Goal: Find specific page/section: Find specific page/section

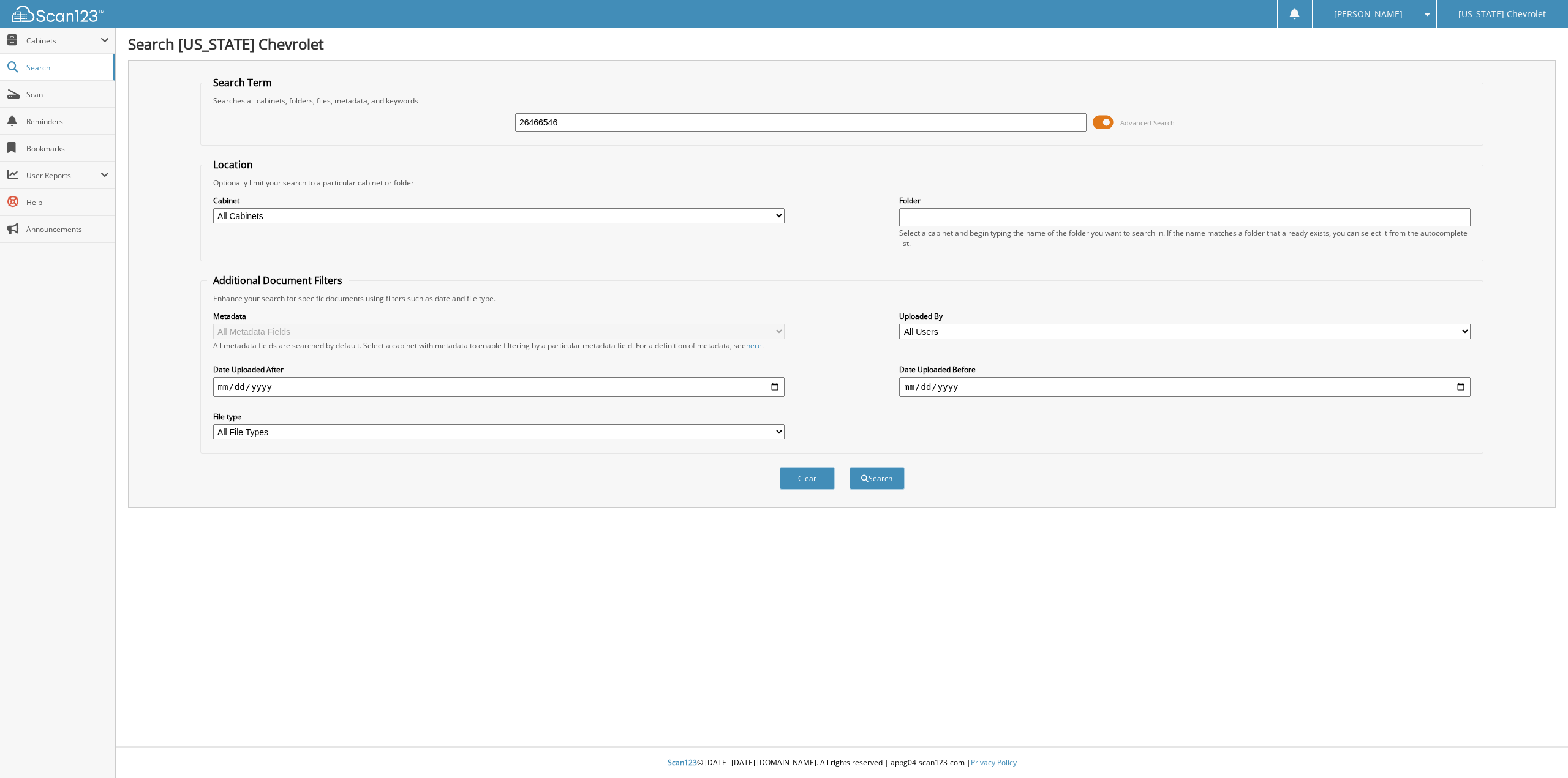
type input "26466546"
click at [849, 467] on button "Search" at bounding box center [876, 478] width 55 height 23
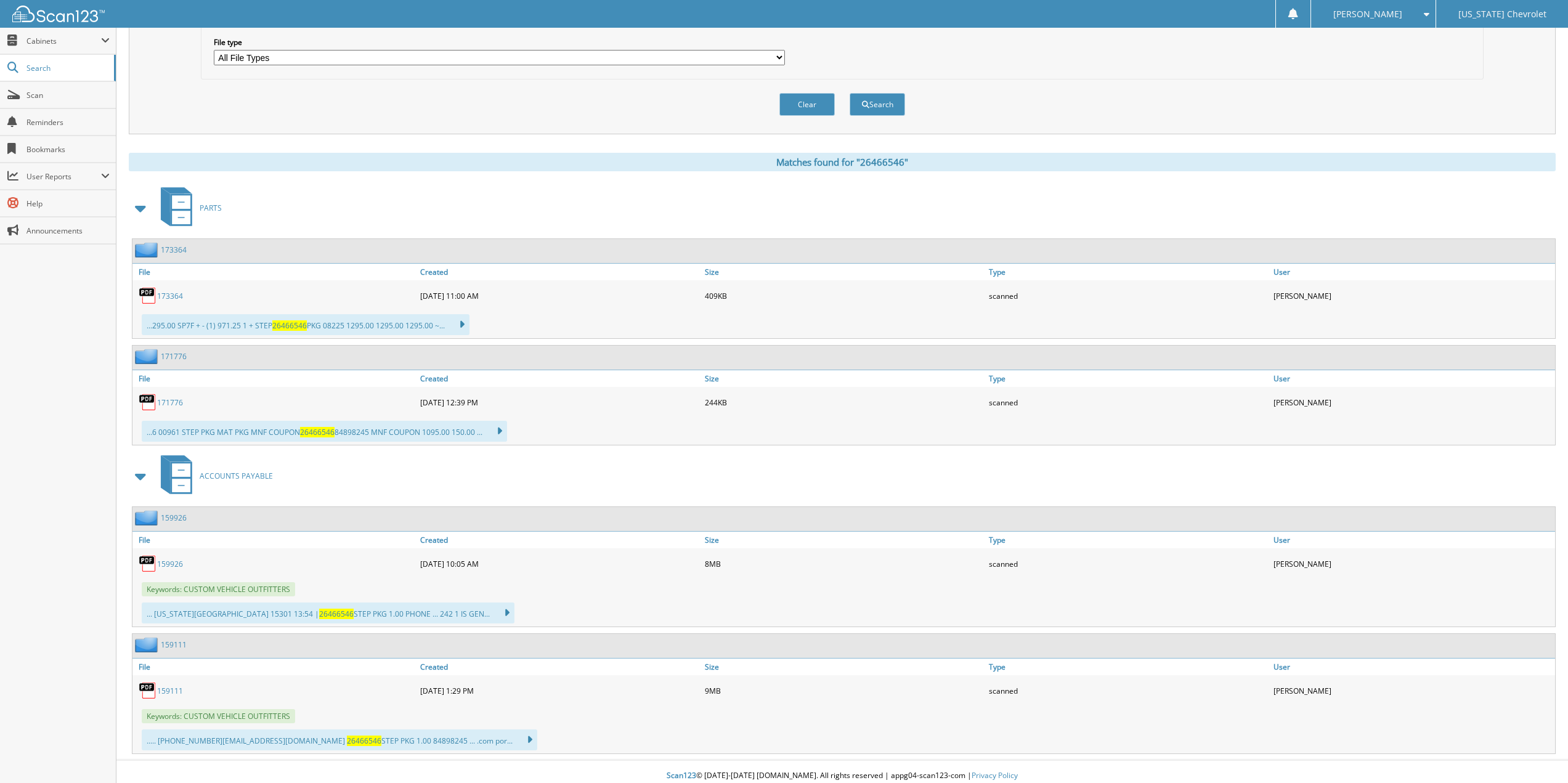
scroll to position [385, 0]
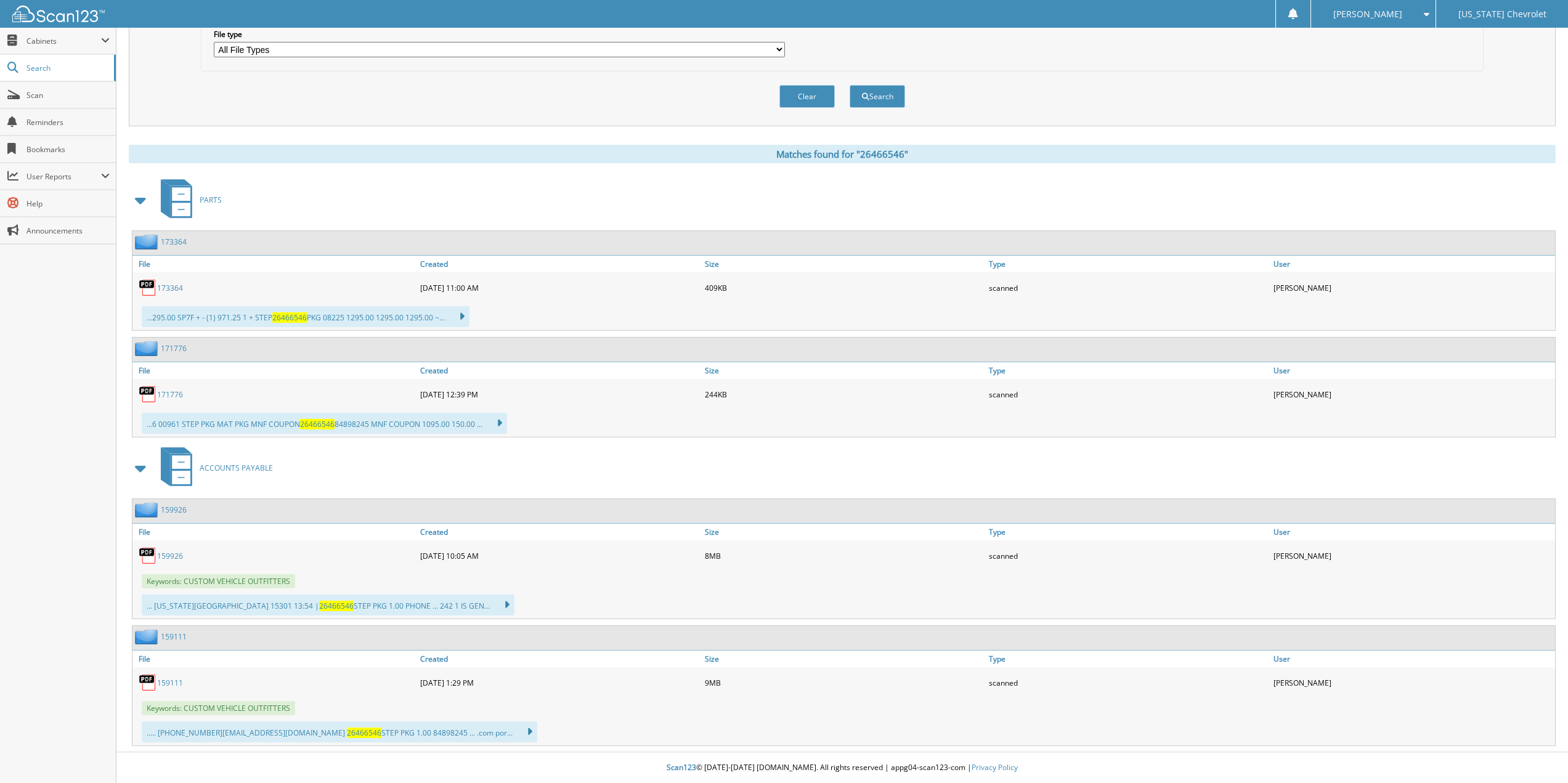
click at [168, 560] on link "159926" at bounding box center [170, 556] width 26 height 11
click at [311, 172] on div "Matches found for "26466546" PARTS 173364 File Created Size Type" at bounding box center [842, 445] width 1427 height 601
click at [168, 552] on link "159926" at bounding box center [170, 556] width 26 height 11
